Goal: Complete application form

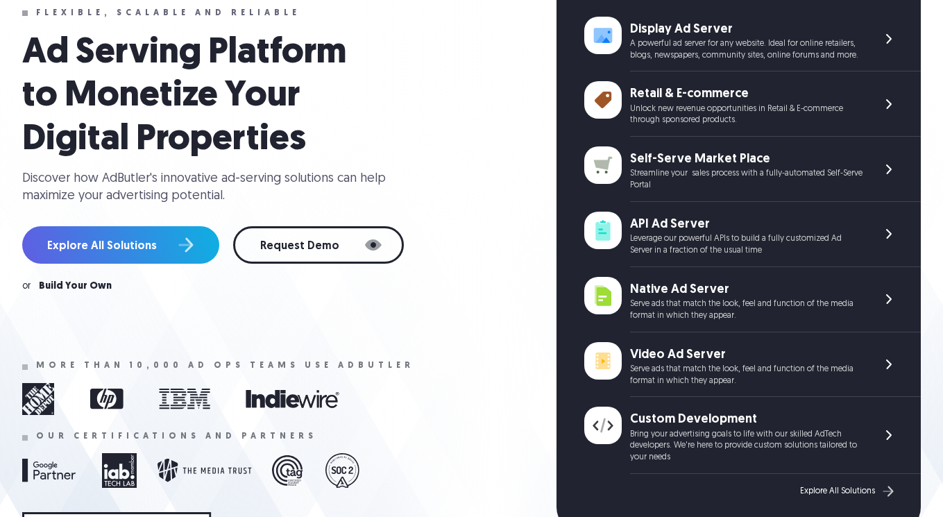
click at [692, 153] on div "Self-Serve Market Place" at bounding box center [746, 159] width 232 height 17
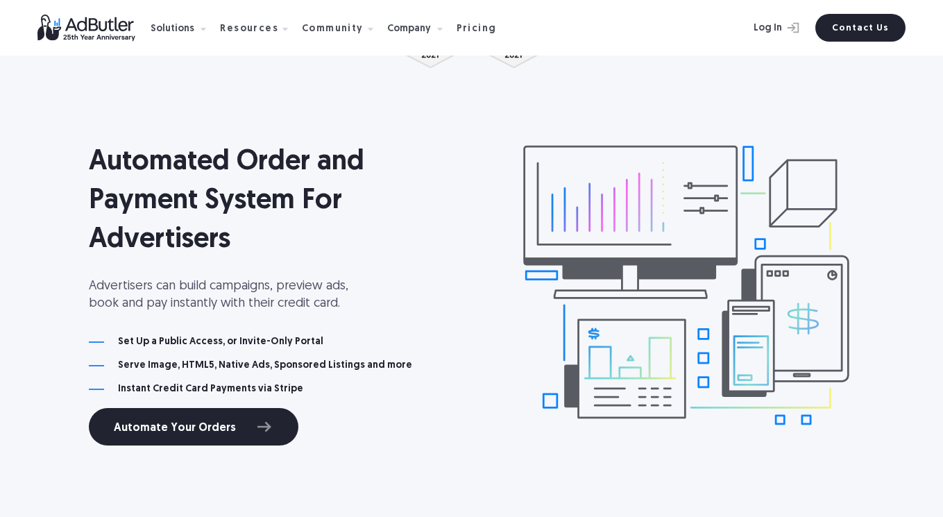
scroll to position [2624, 0]
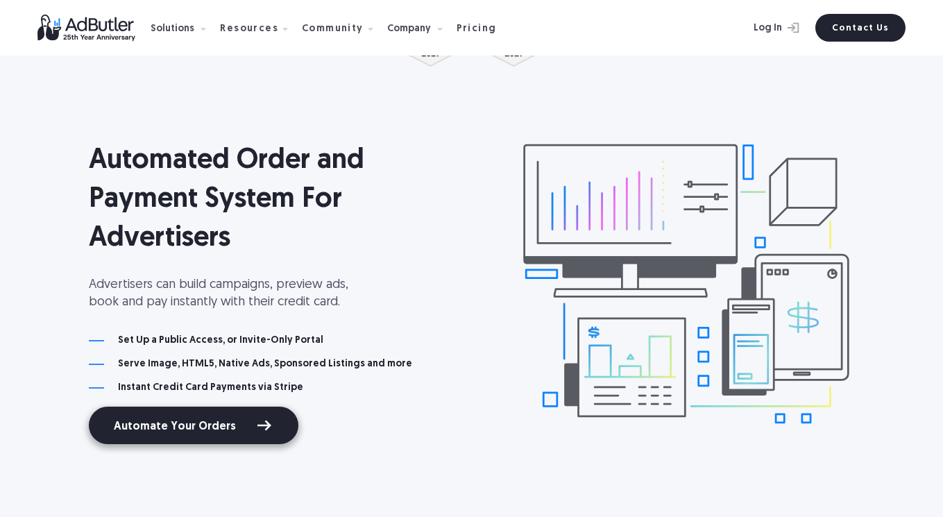
click at [226, 423] on link "Automate Your Orders" at bounding box center [194, 425] width 210 height 37
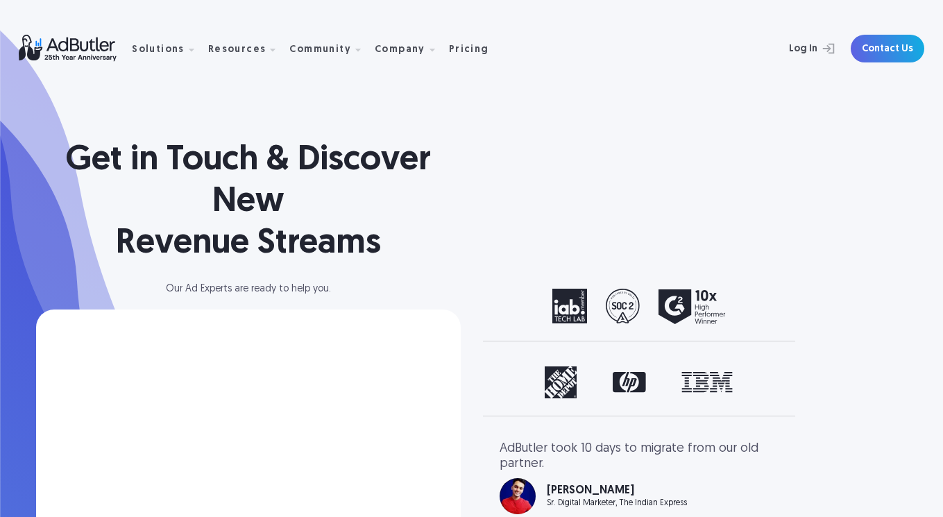
select select "[GEOGRAPHIC_DATA]"
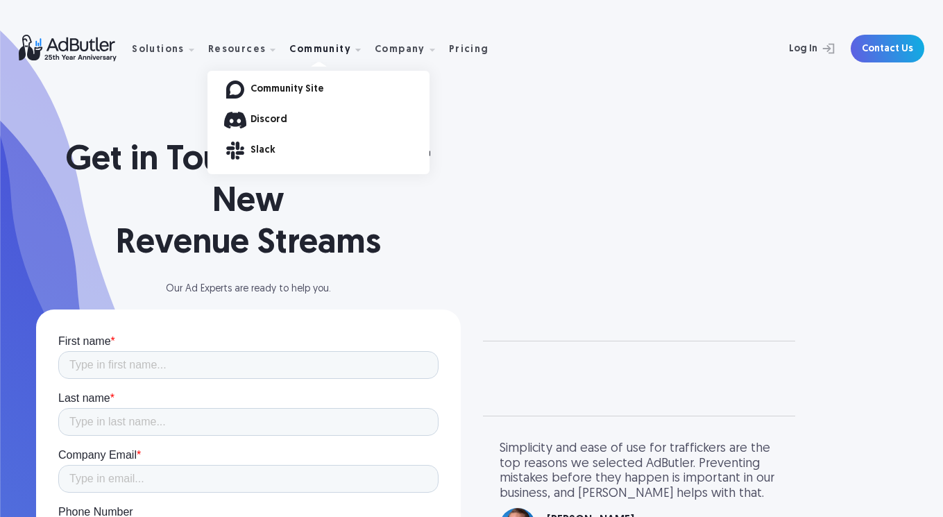
click at [262, 118] on link "Discord" at bounding box center [340, 120] width 179 height 10
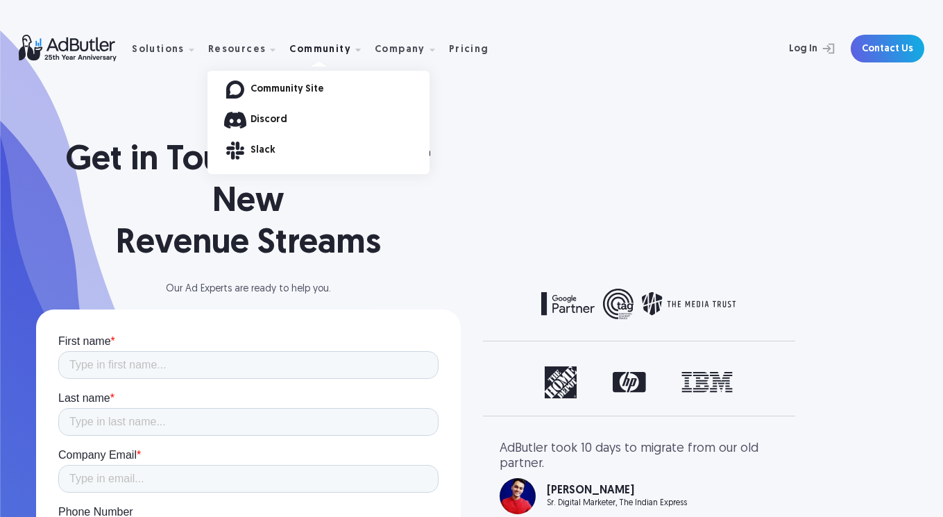
click at [282, 87] on link "Community Site" at bounding box center [340, 90] width 179 height 10
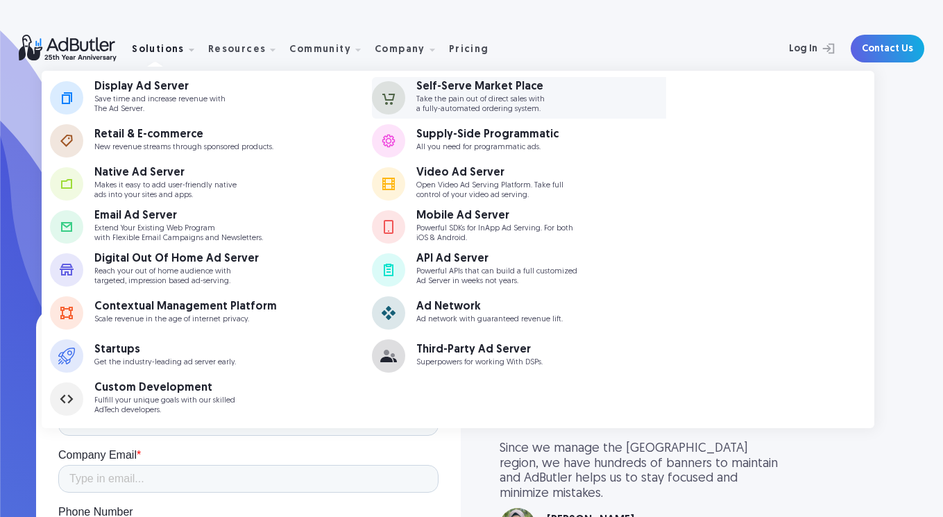
click at [523, 103] on p "Take the pain out of direct sales with a fully-automated ordering system." at bounding box center [480, 104] width 128 height 18
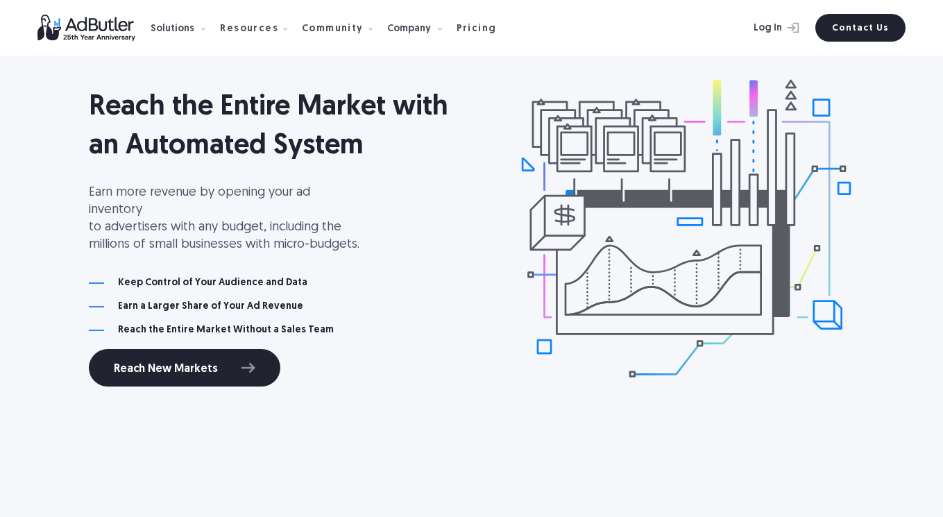
scroll to position [847, 0]
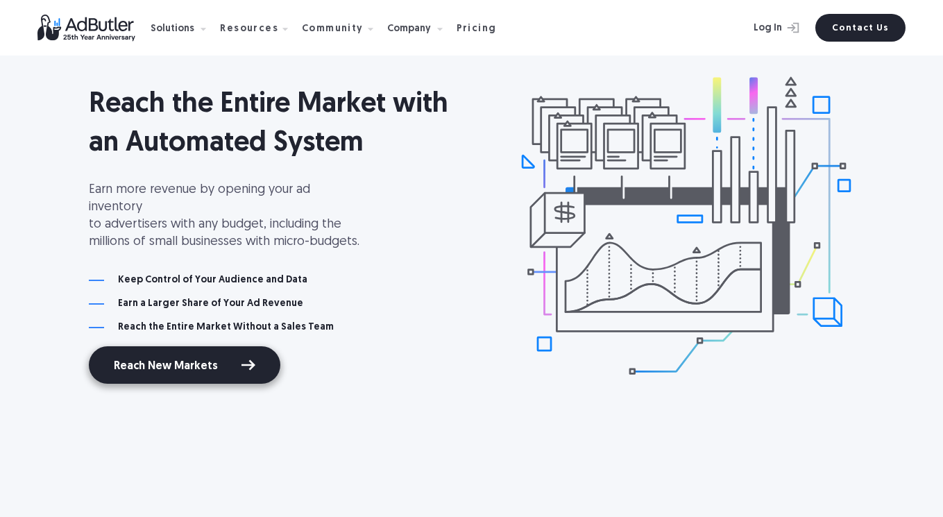
click at [198, 356] on link "Reach New Markets" at bounding box center [185, 364] width 192 height 37
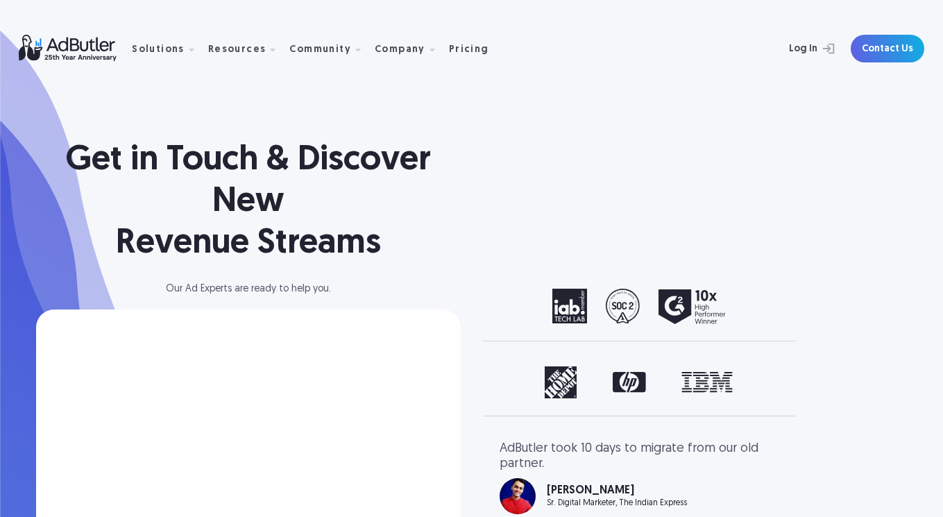
select select "[GEOGRAPHIC_DATA]"
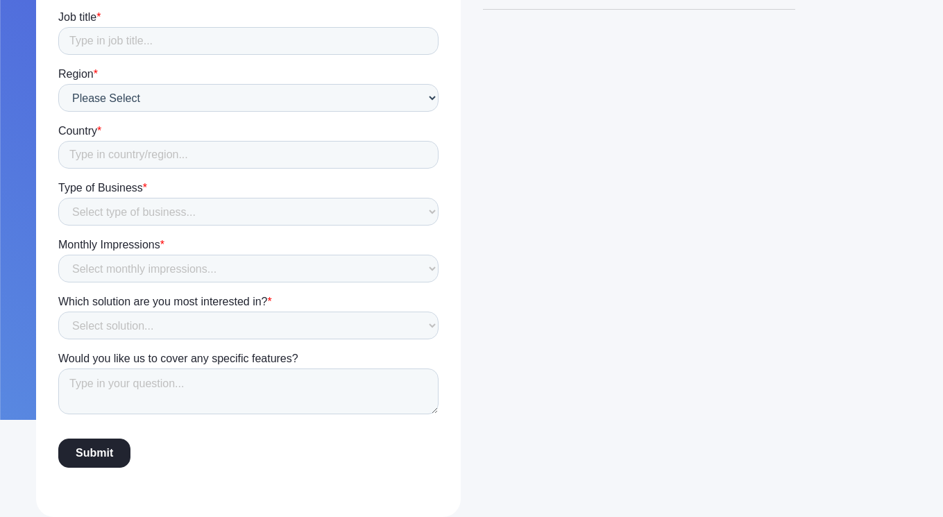
scroll to position [552, 0]
select select "Less than 1 million"
select select "Self- Serve Marketplace"
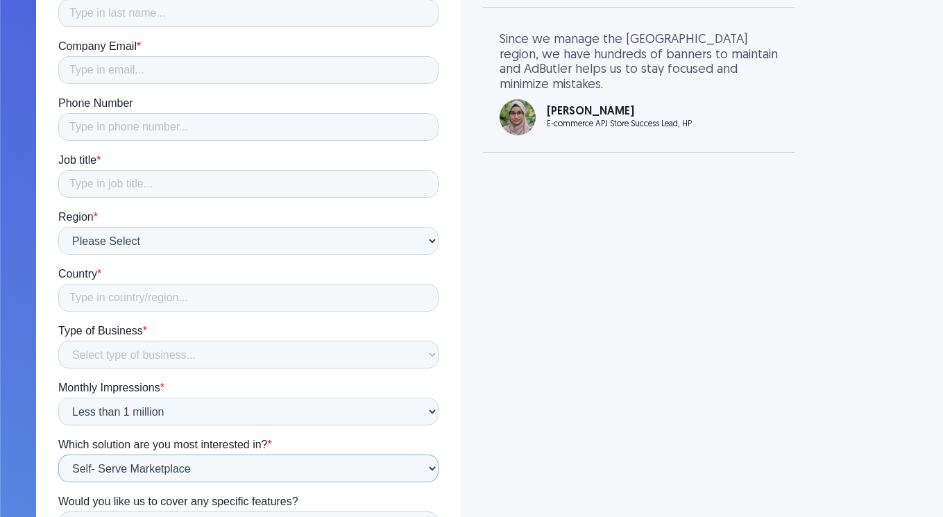
scroll to position [325, 0]
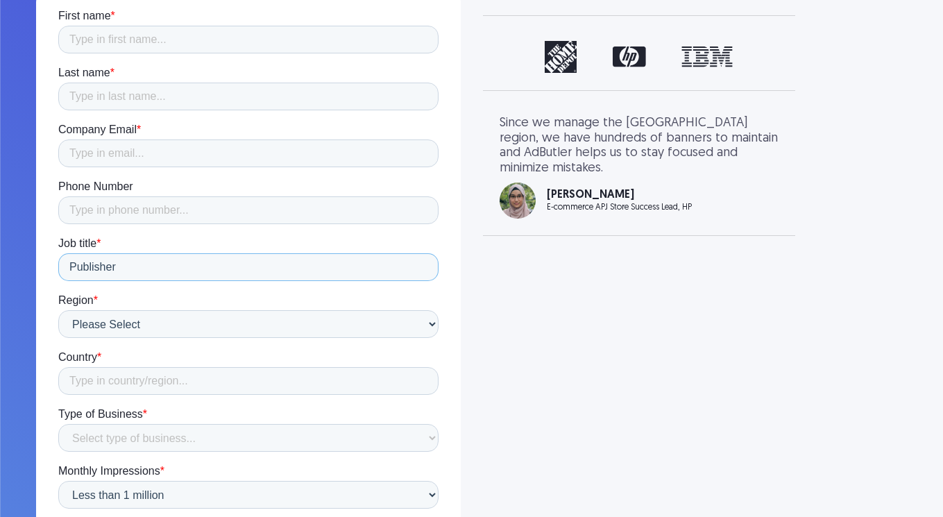
type input "Publisher"
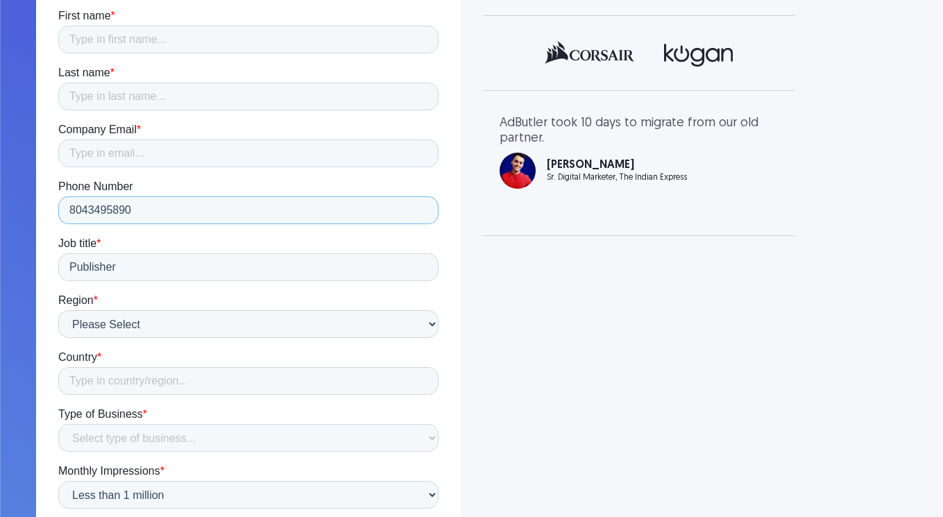
scroll to position [294, 0]
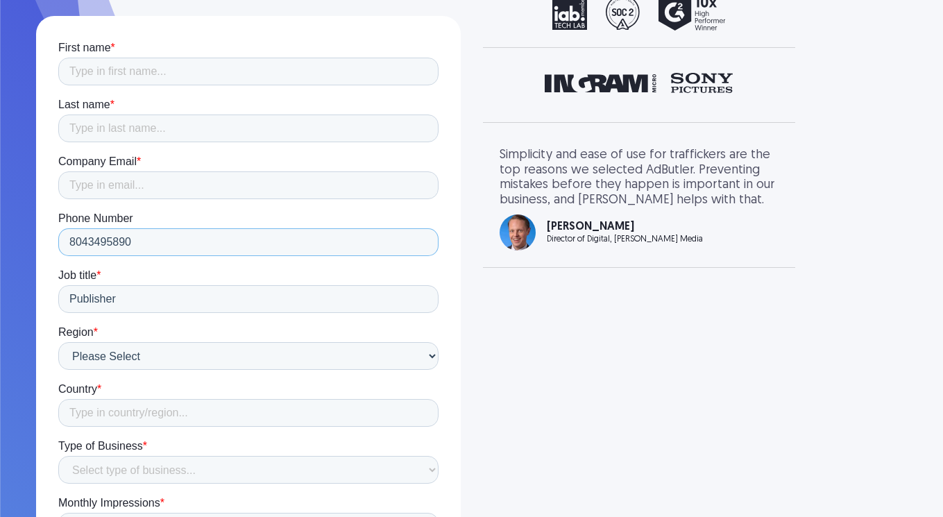
type input "8043495890"
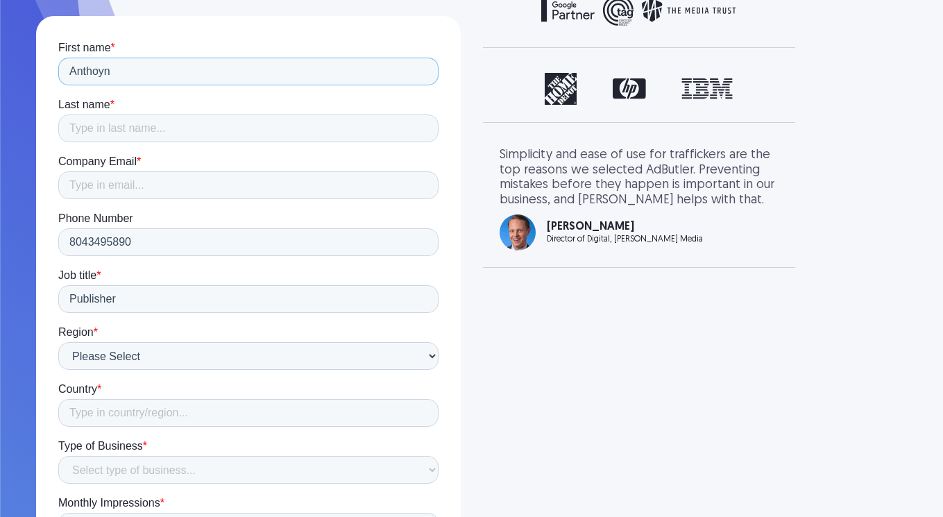
click at [112, 74] on input "Anthoyn" at bounding box center [248, 72] width 380 height 28
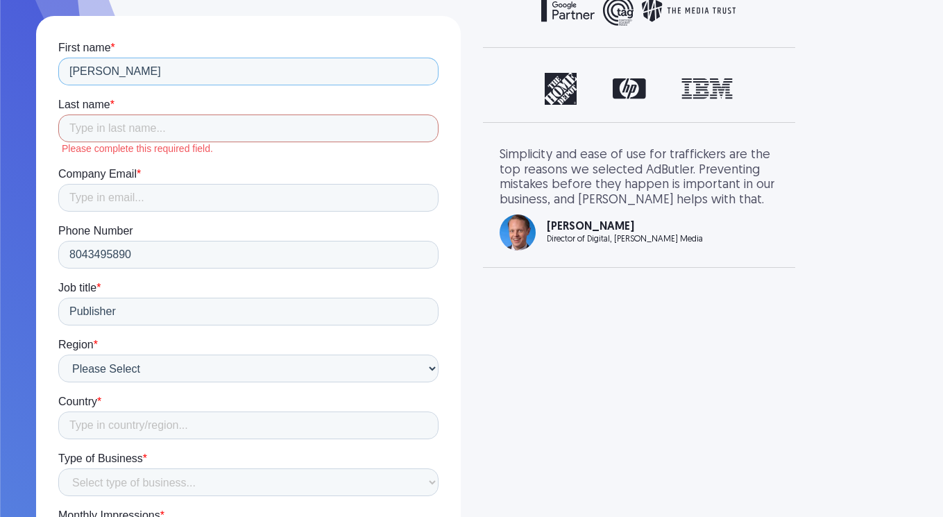
type input "Anthony"
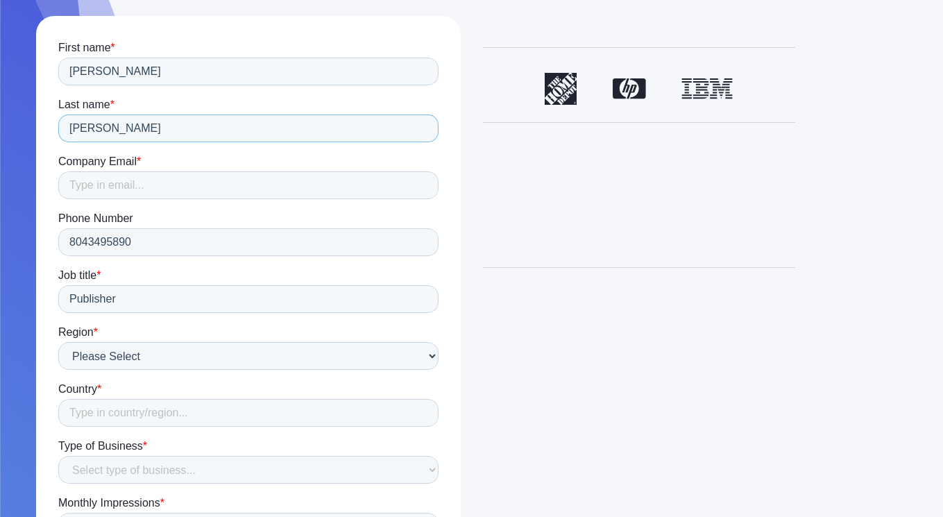
type input "Harris"
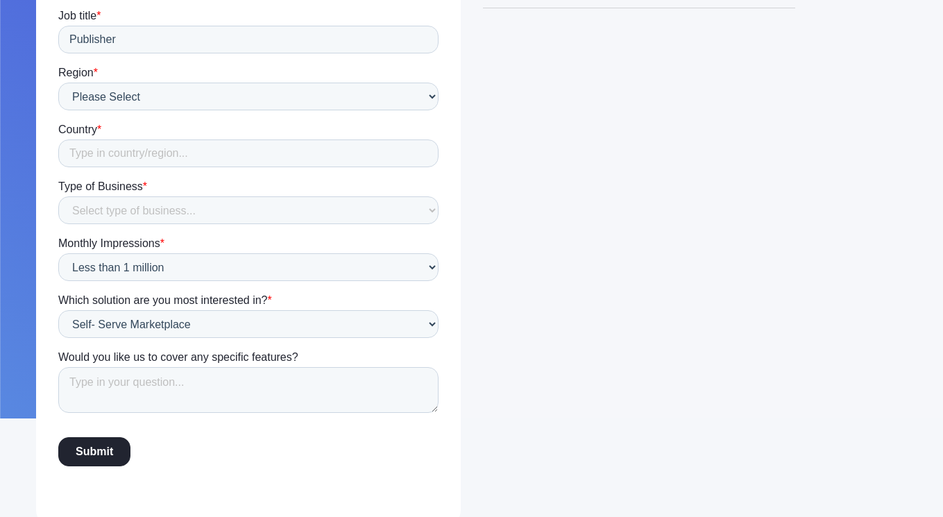
scroll to position [555, 0]
type input "tony@rvamag.com"
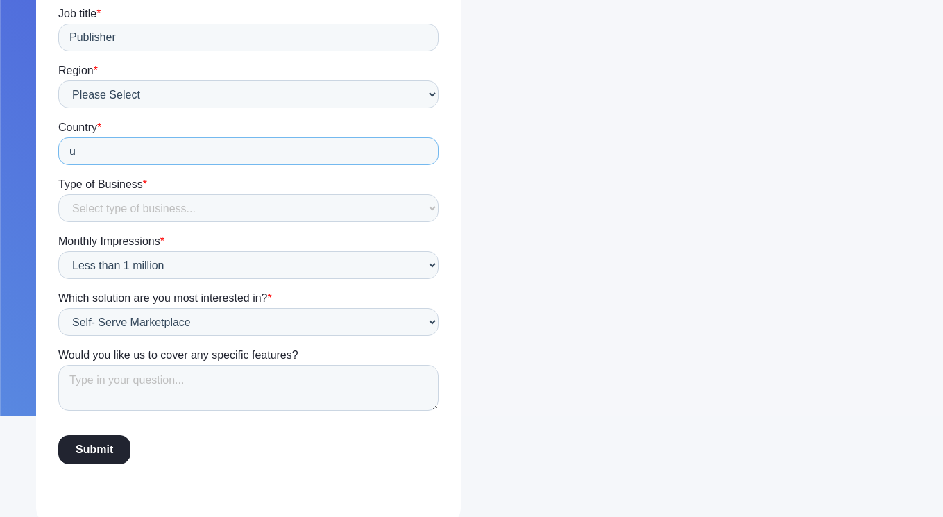
type input "un"
type input "United States"
select select "Publisher"
click at [271, 387] on textarea "Would you like us to cover any specific features?" at bounding box center [248, 388] width 380 height 46
click at [149, 382] on textarea "Want people to order, upload creative" at bounding box center [248, 388] width 380 height 46
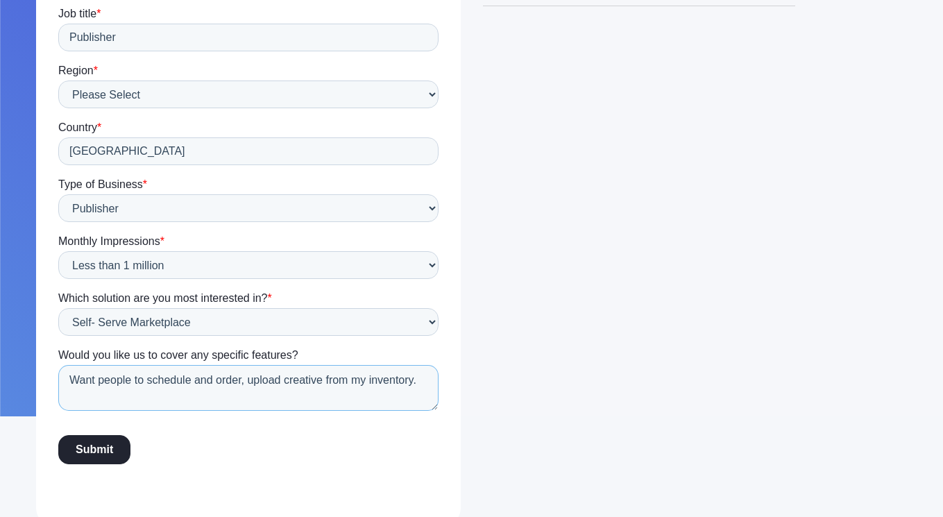
click at [149, 383] on textarea "Want people to schedule and order, upload creative from my inventory." at bounding box center [248, 388] width 380 height 46
click at [186, 393] on textarea "Want people to be able to schedule and order, upload creative from my inventory." at bounding box center [248, 388] width 380 height 46
type textarea "Want people to be able to schedule and order, upload creative from my inventory…"
click at [102, 454] on input "Submit" at bounding box center [94, 449] width 72 height 29
